Goal: Information Seeking & Learning: Learn about a topic

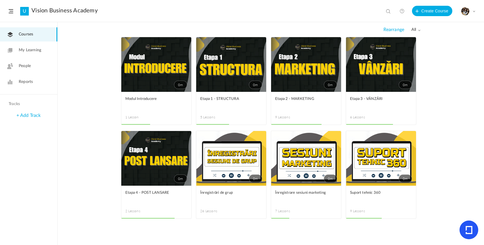
click at [223, 72] on link "0m" at bounding box center [231, 64] width 70 height 55
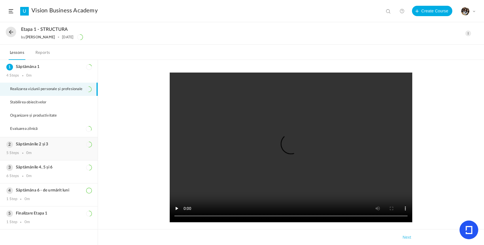
click at [51, 148] on div "Săptămânile 2 și 3 5 Steps 0m" at bounding box center [49, 148] width 98 height 23
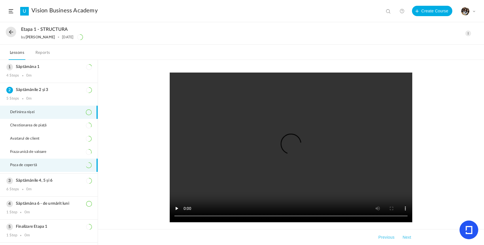
click at [39, 164] on span "Poza de copertă" at bounding box center [27, 165] width 34 height 5
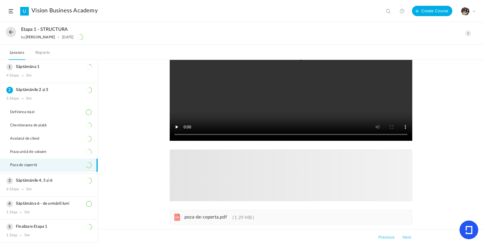
scroll to position [3, 0]
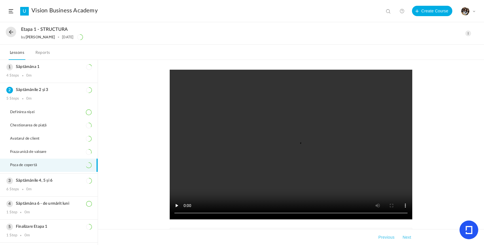
click at [285, 151] on video at bounding box center [291, 145] width 242 height 150
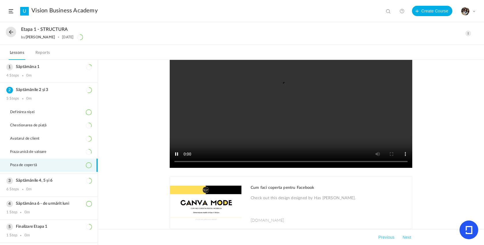
scroll to position [48, 0]
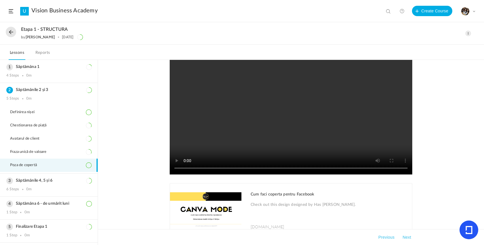
click at [265, 170] on video at bounding box center [291, 100] width 242 height 150
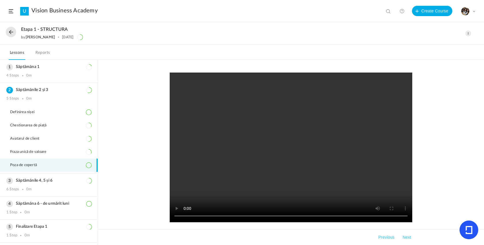
scroll to position [0, 0]
click at [288, 217] on video at bounding box center [291, 148] width 242 height 150
click at [329, 217] on video at bounding box center [291, 148] width 242 height 150
click at [321, 183] on video at bounding box center [291, 148] width 242 height 150
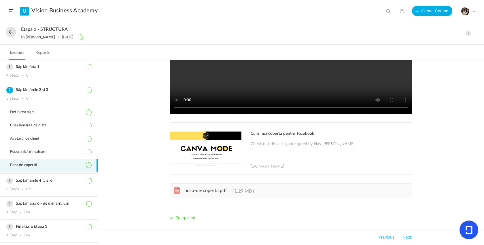
scroll to position [109, 0]
click at [257, 183] on div "Cum faci coperta pentru Facebook Check out this design designed by Has [PERSON_…" at bounding box center [291, 81] width 242 height 234
click at [251, 193] on span "1.29 MB" at bounding box center [242, 191] width 21 height 5
